Goal: Task Accomplishment & Management: Manage account settings

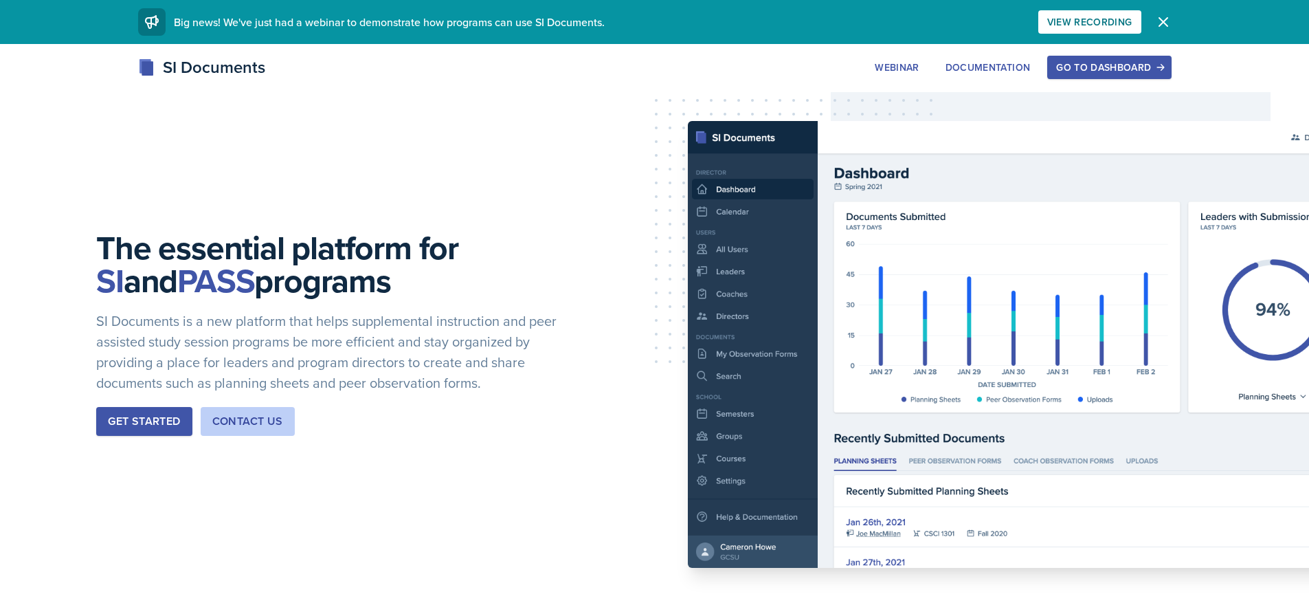
click at [1070, 63] on div "Go to Dashboard" at bounding box center [1109, 67] width 106 height 11
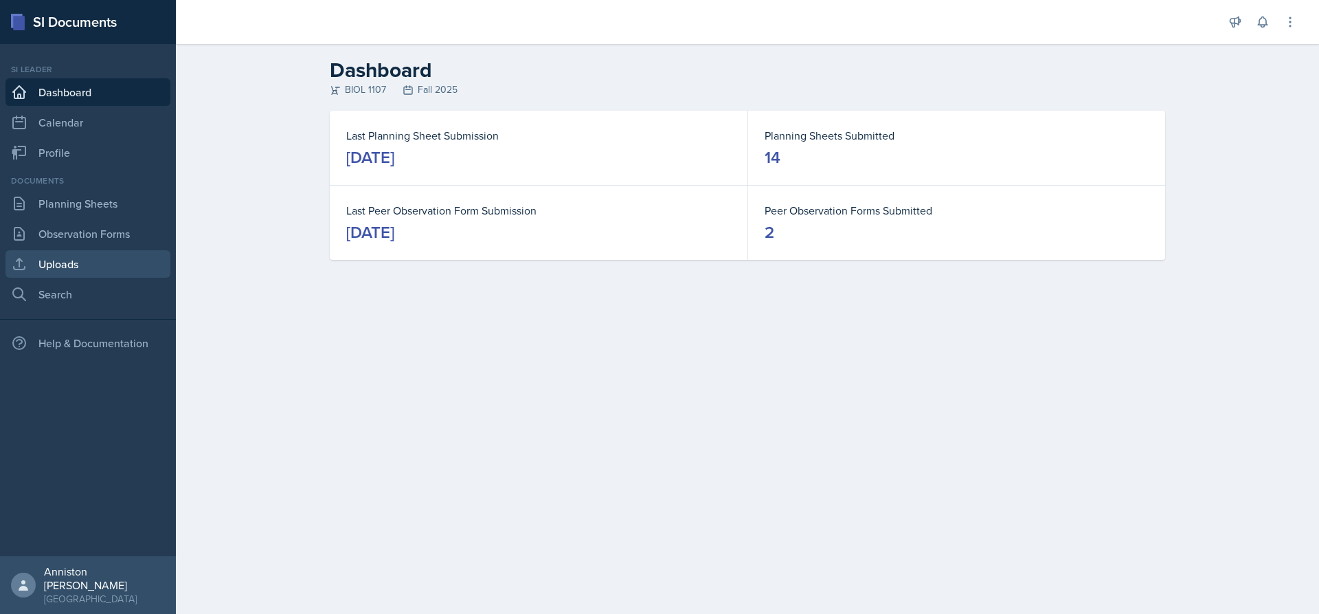
click at [98, 262] on link "Uploads" at bounding box center [87, 263] width 165 height 27
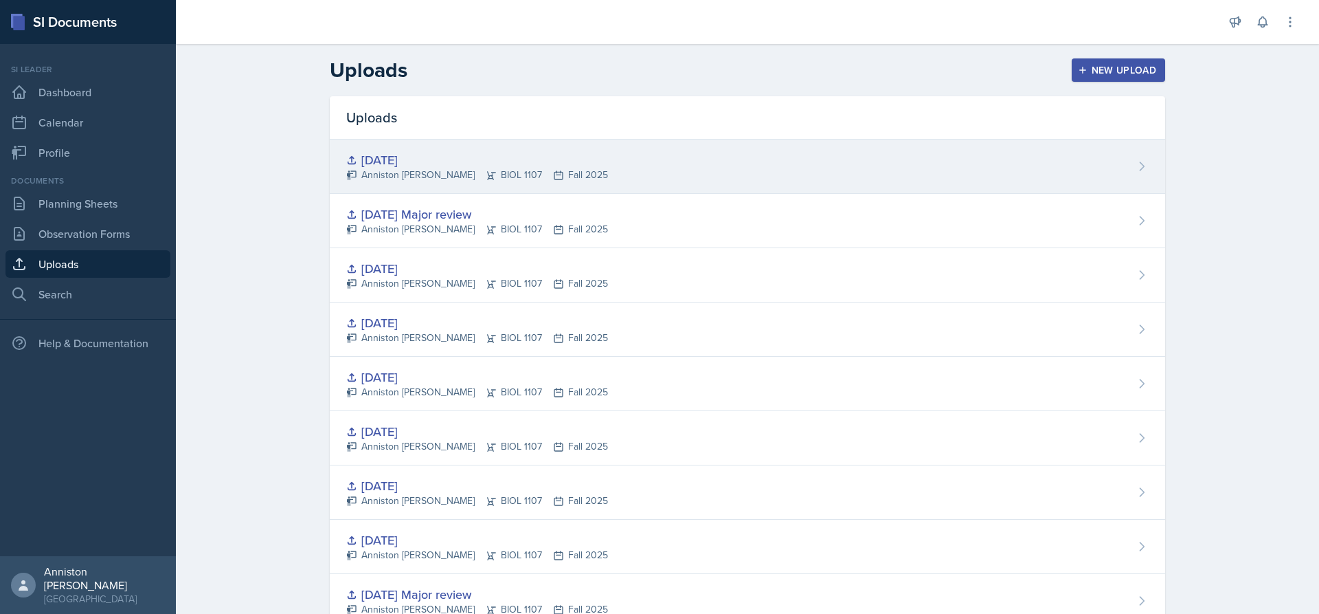
click at [392, 157] on div "[DATE]" at bounding box center [477, 159] width 262 height 19
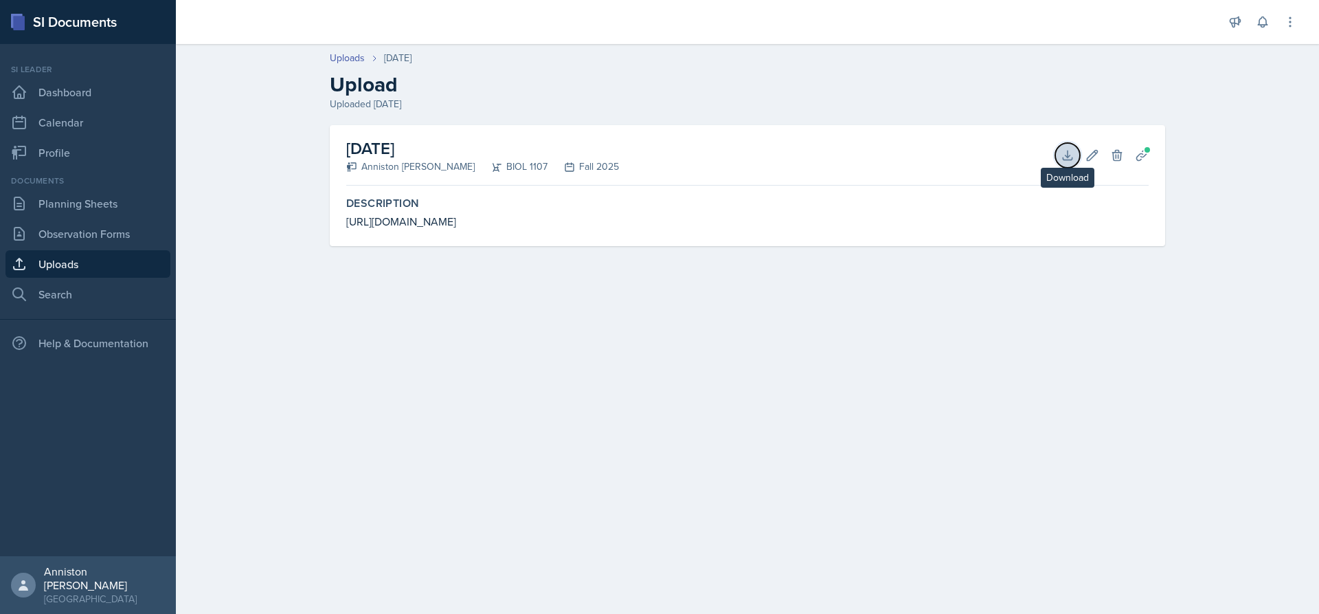
click at [1069, 153] on icon at bounding box center [1068, 155] width 14 height 14
